Goal: Information Seeking & Learning: Learn about a topic

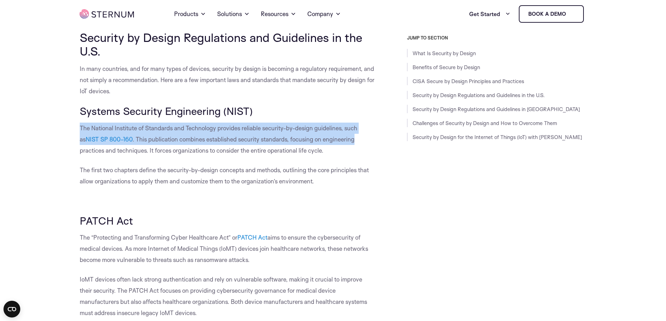
drag, startPoint x: 125, startPoint y: 152, endPoint x: 350, endPoint y: 162, distance: 225.0
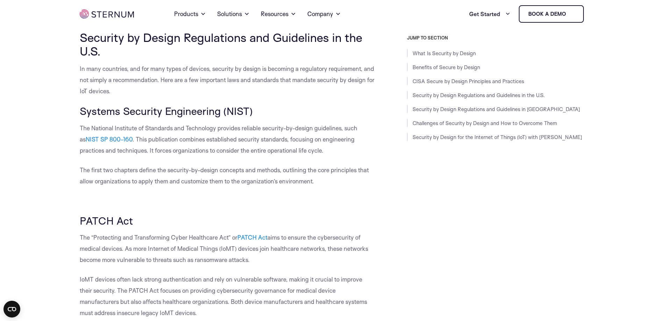
click at [334, 156] on p "The National Institute of Standards and Technology provides reliable security-b…" at bounding box center [228, 140] width 296 height 34
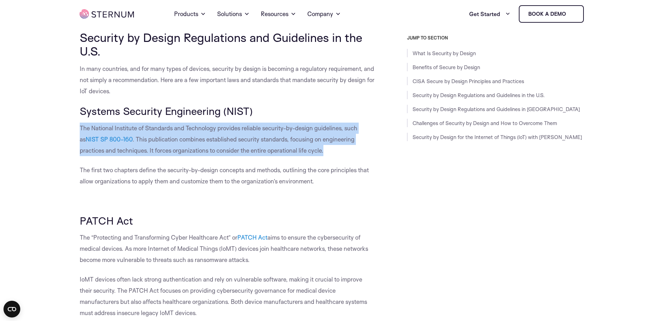
drag, startPoint x: 332, startPoint y: 175, endPoint x: 80, endPoint y: 153, distance: 253.1
click at [80, 153] on p "The National Institute of Standards and Technology provides reliable security-b…" at bounding box center [228, 140] width 296 height 34
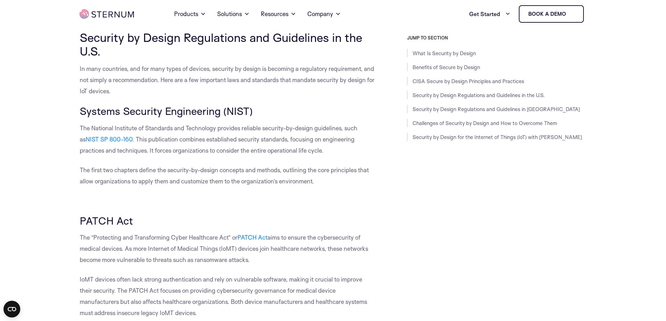
click at [152, 187] on p "The first two chapters define the security-by-design concepts and methods, outl…" at bounding box center [228, 176] width 296 height 22
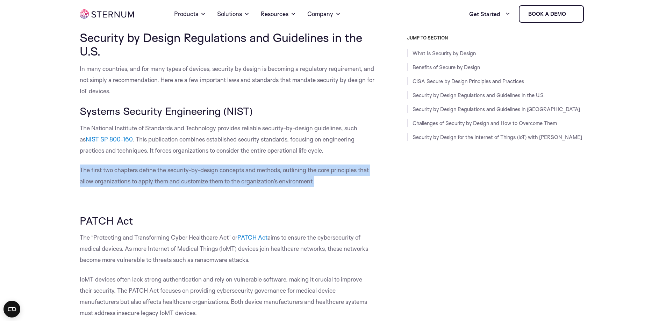
drag, startPoint x: 80, startPoint y: 193, endPoint x: 347, endPoint y: 204, distance: 267.0
click at [346, 187] on p "The first two chapters define the security-by-design concepts and methods, outl…" at bounding box center [228, 176] width 296 height 22
click at [347, 187] on p "The first two chapters define the security-by-design concepts and methods, outl…" at bounding box center [228, 176] width 296 height 22
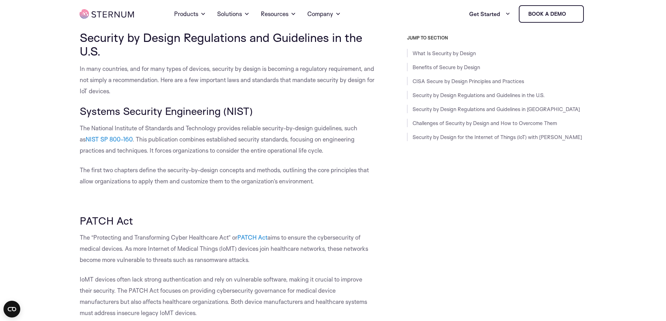
click at [85, 317] on span "IoMT devices often lack strong authentication and rely on vulnerable software, …" at bounding box center [223, 296] width 287 height 41
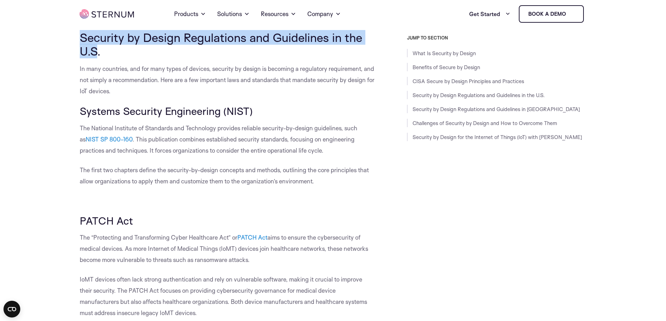
drag, startPoint x: 76, startPoint y: 61, endPoint x: 112, endPoint y: 74, distance: 38.4
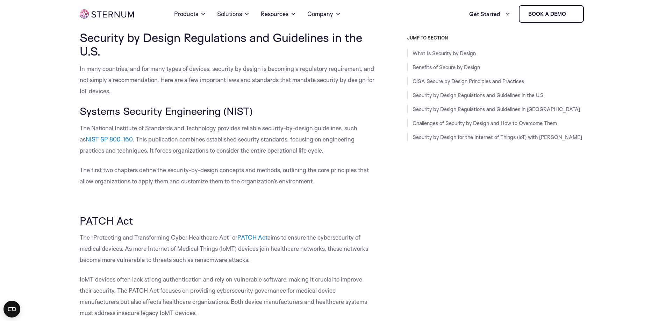
click at [150, 58] on h2 "Security by Design Regulations and Guidelines in the U.S." at bounding box center [228, 44] width 296 height 27
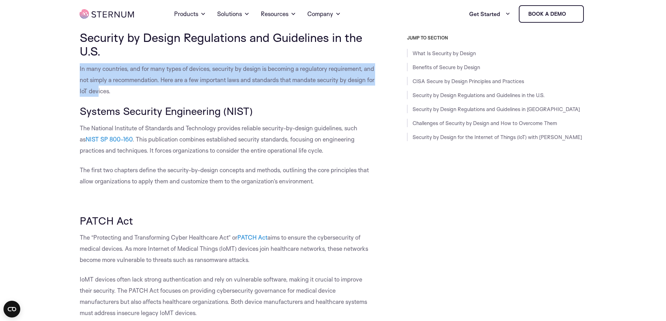
drag, startPoint x: 76, startPoint y: 89, endPoint x: 107, endPoint y: 117, distance: 41.3
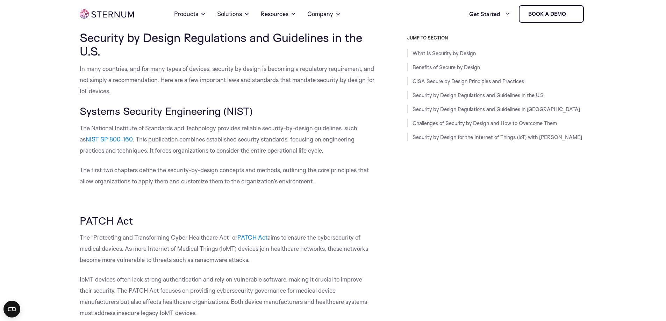
click at [289, 97] on p "In many countries, and for many types of devices, security by design is becomin…" at bounding box center [228, 80] width 296 height 34
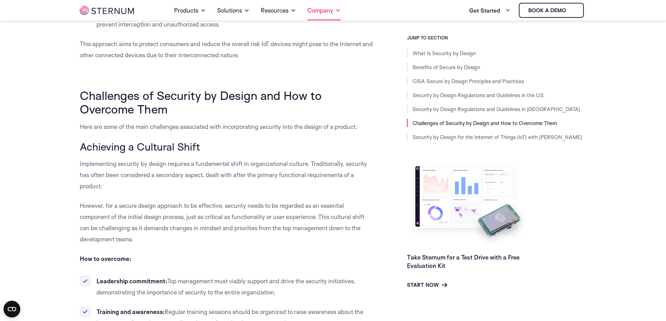
scroll to position [3166, 0]
